Goal: Find specific page/section: Find specific page/section

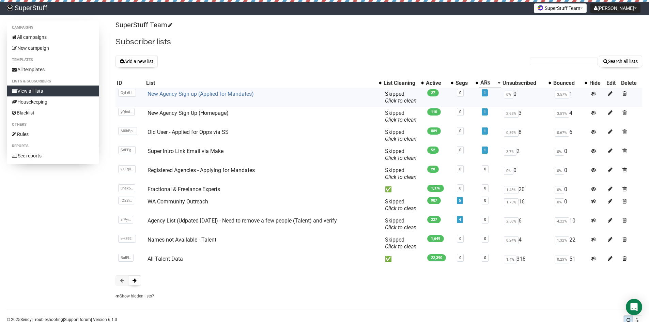
click at [186, 94] on link "New Agency Sign up (Applied for Mandates)" at bounding box center [201, 94] width 106 height 6
click at [190, 115] on link "New Agency Sign Up (Homepage)" at bounding box center [188, 113] width 81 height 6
click at [186, 133] on link "Old User - Applied for Opps via SS" at bounding box center [188, 132] width 81 height 6
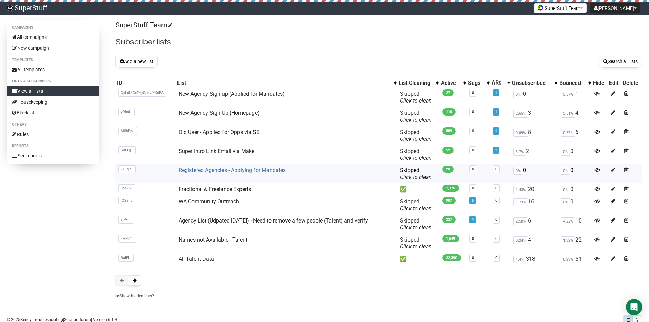
click at [214, 170] on link "Registered Agencies - Applying for Mandates" at bounding box center [232, 170] width 107 height 6
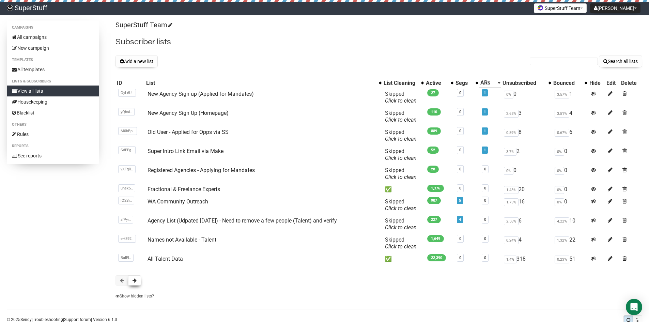
click at [134, 279] on span at bounding box center [135, 280] width 4 height 5
